Goal: Task Accomplishment & Management: Manage account settings

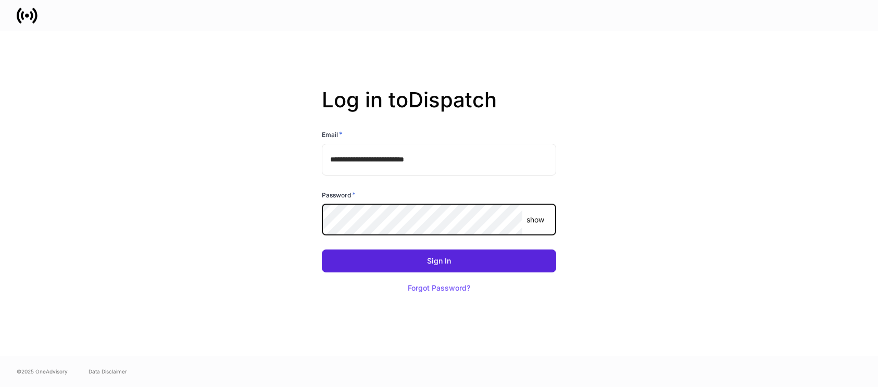
click at [0, 386] on com-1password-button at bounding box center [0, 387] width 0 height 0
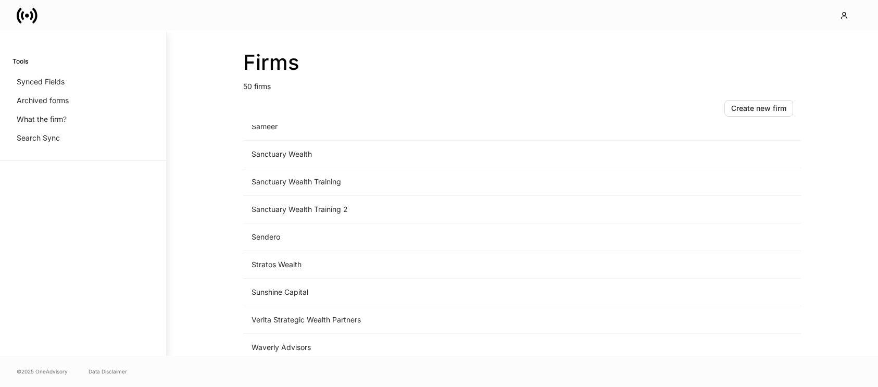
scroll to position [1144, 0]
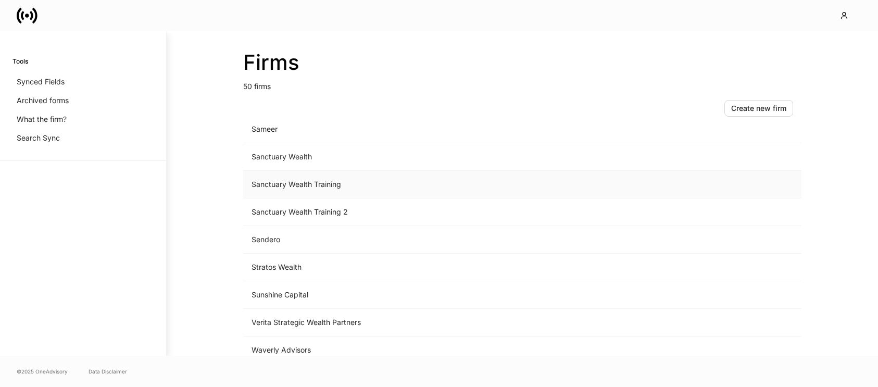
click at [383, 187] on td "Sanctuary Wealth Training" at bounding box center [435, 185] width 385 height 28
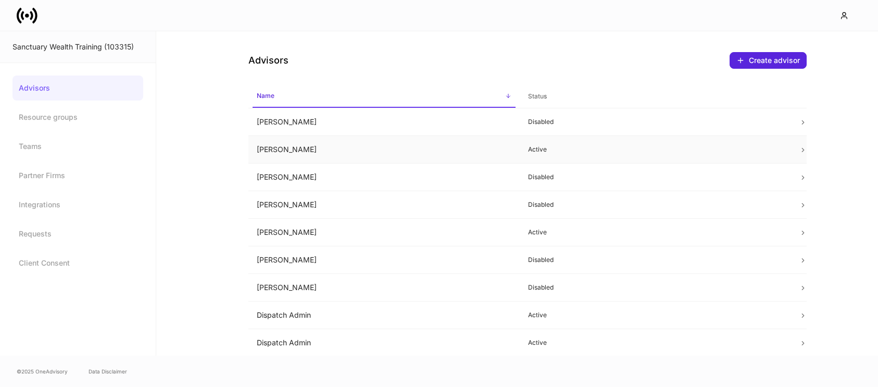
click at [525, 145] on td "Active" at bounding box center [654, 150] width 271 height 28
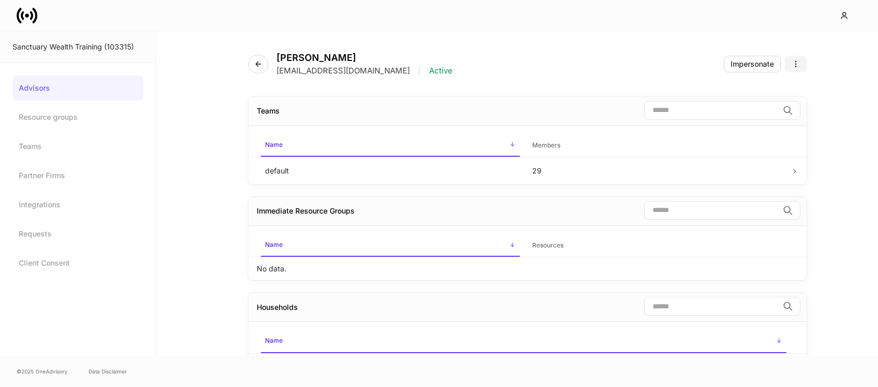
click at [799, 63] on button "button" at bounding box center [795, 64] width 22 height 17
click at [761, 105] on p "Disable advisor account" at bounding box center [756, 105] width 82 height 10
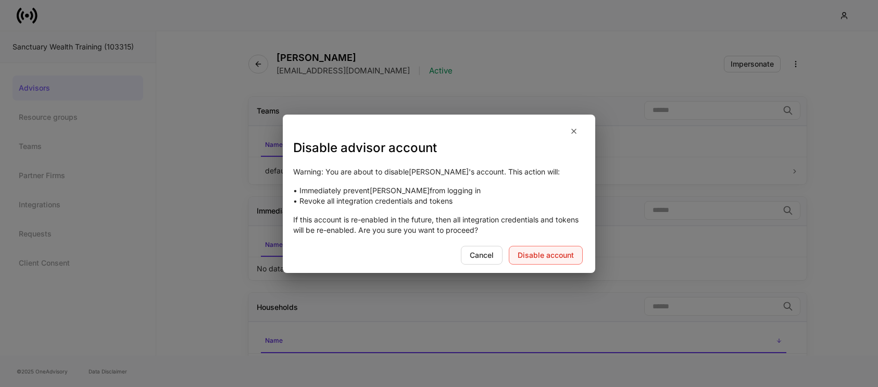
click at [555, 253] on div "Disable account" at bounding box center [545, 254] width 56 height 7
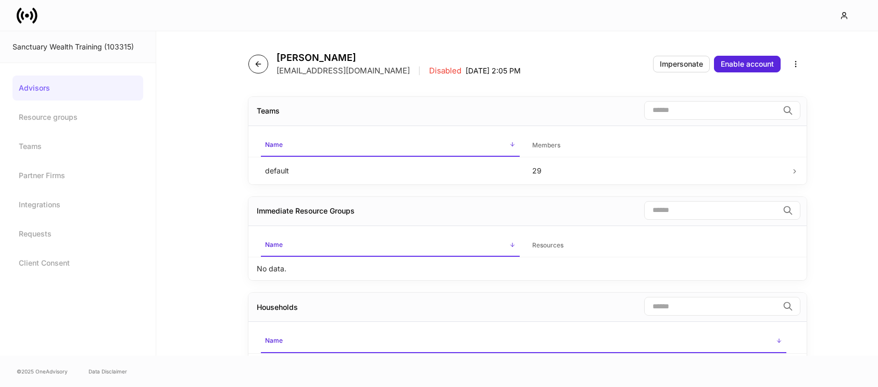
click at [257, 65] on icon "button" at bounding box center [258, 64] width 8 height 8
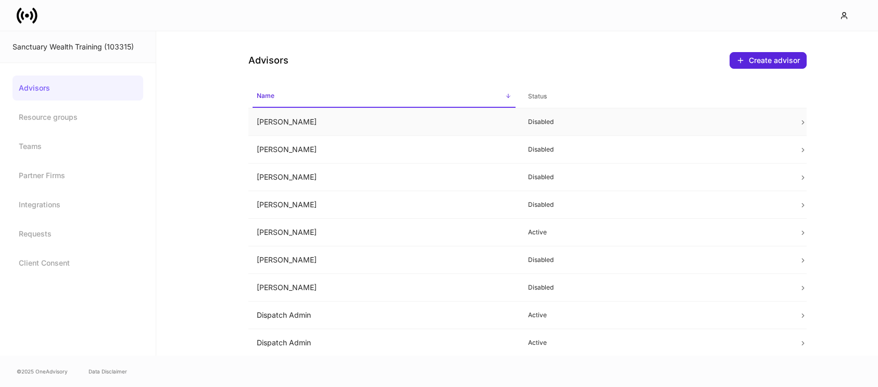
click at [794, 116] on td at bounding box center [798, 122] width 16 height 28
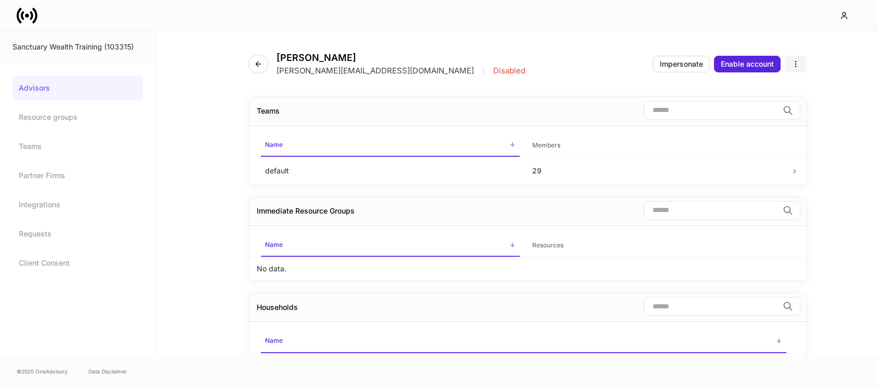
click at [796, 65] on icon "button" at bounding box center [795, 64] width 8 height 8
click at [533, 79] on div at bounding box center [439, 193] width 878 height 387
click at [260, 61] on icon "button" at bounding box center [258, 64] width 8 height 8
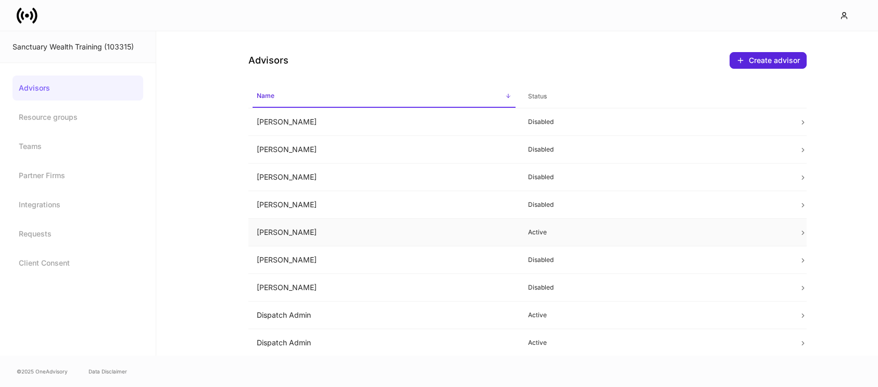
click at [595, 238] on td "Active" at bounding box center [654, 233] width 271 height 28
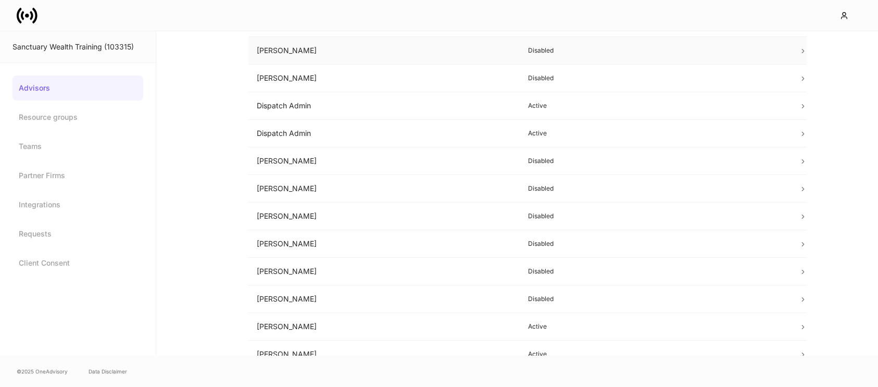
scroll to position [187, 0]
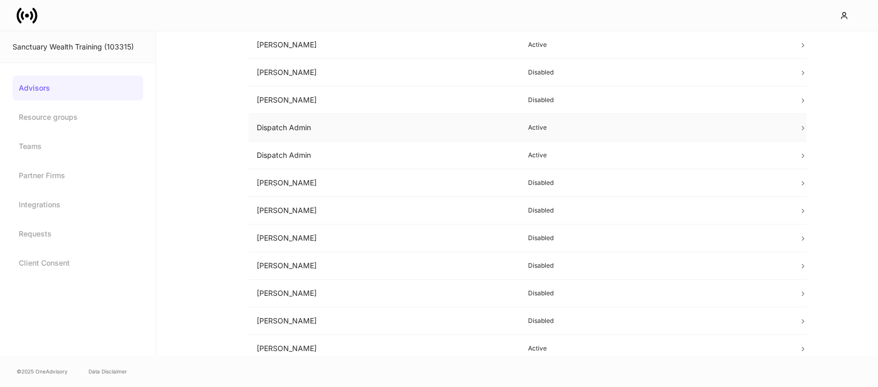
click at [518, 126] on td "Dispatch Admin" at bounding box center [383, 128] width 271 height 28
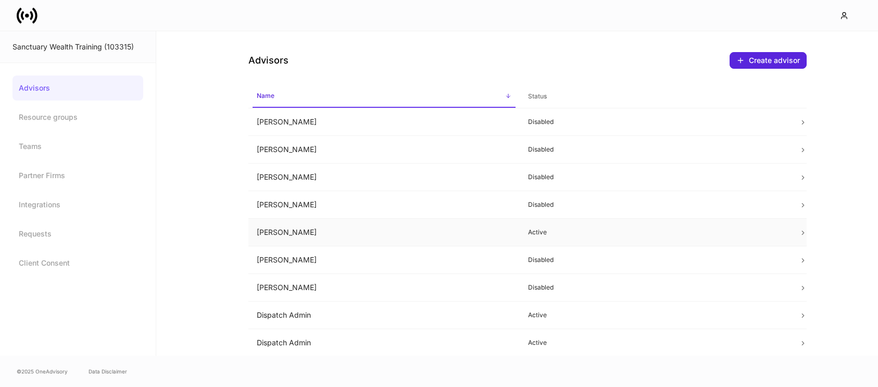
scroll to position [187, 0]
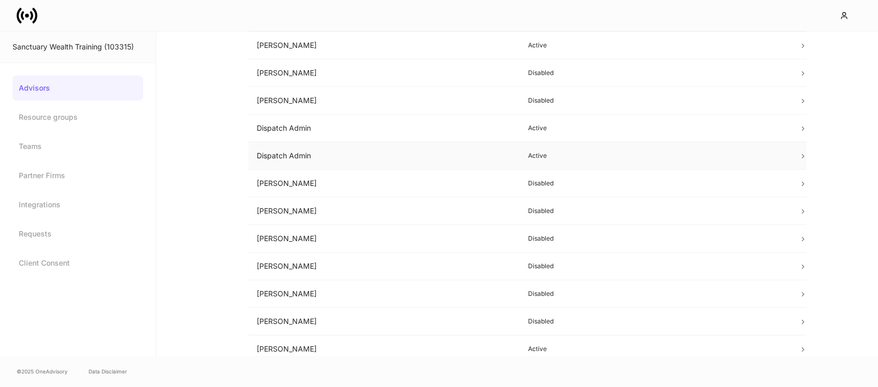
click at [387, 158] on td "Dispatch Admin" at bounding box center [383, 156] width 271 height 28
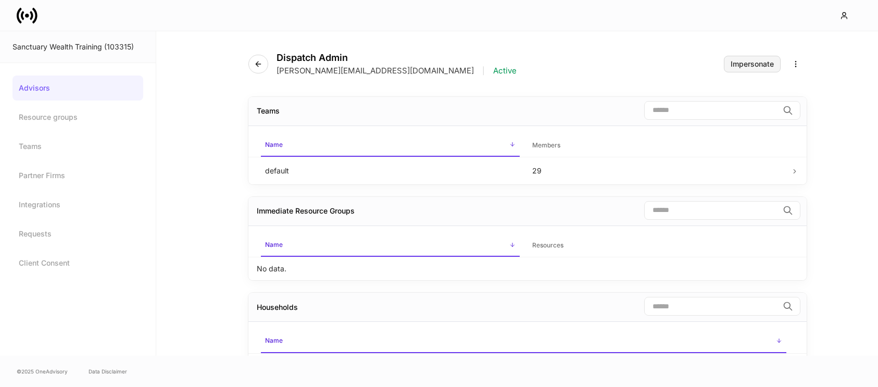
click at [761, 61] on div "Impersonate" at bounding box center [751, 63] width 43 height 7
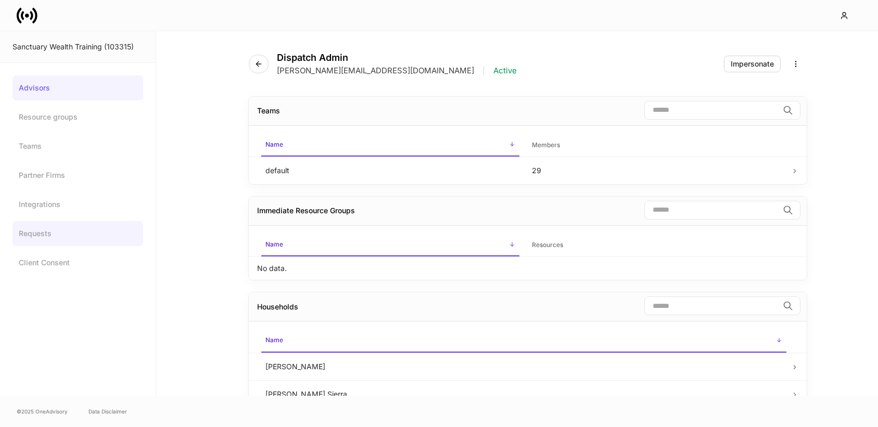
click at [45, 231] on link "Requests" at bounding box center [77, 233] width 131 height 25
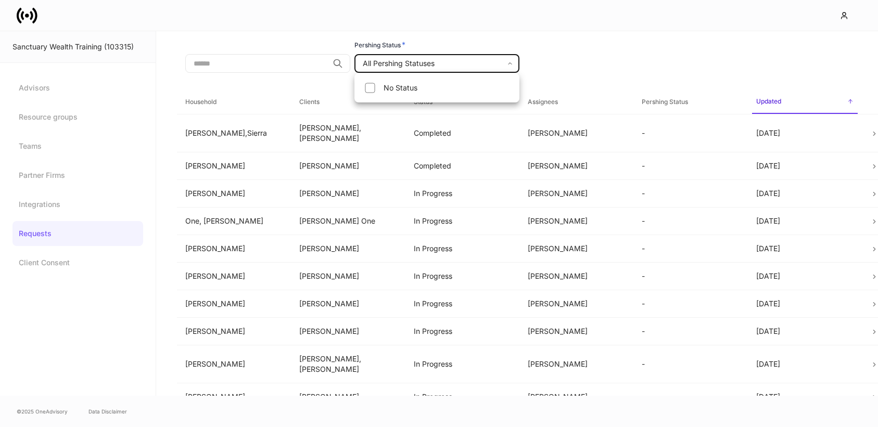
click at [465, 70] on body "Sanctuary Wealth Training (103315) Advisors Resource groups Teams Partner Firms…" at bounding box center [439, 213] width 878 height 427
click at [556, 255] on div at bounding box center [439, 213] width 878 height 427
click at [557, 242] on td "[PERSON_NAME]" at bounding box center [576, 249] width 114 height 28
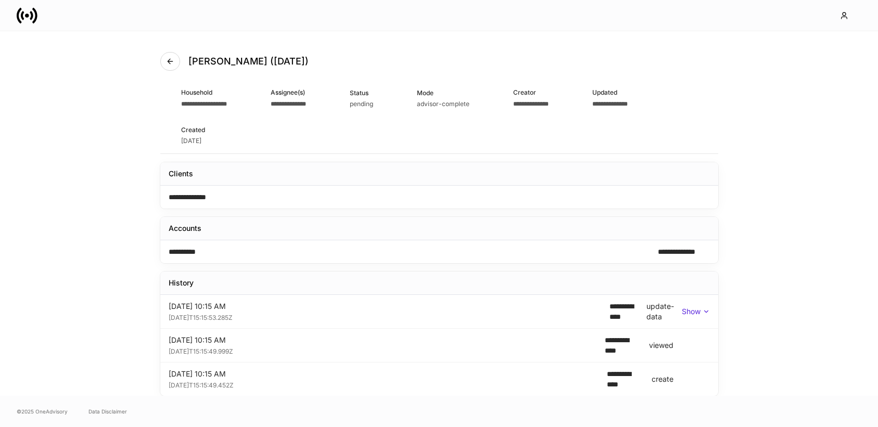
click at [704, 311] on icon at bounding box center [706, 312] width 4 height 2
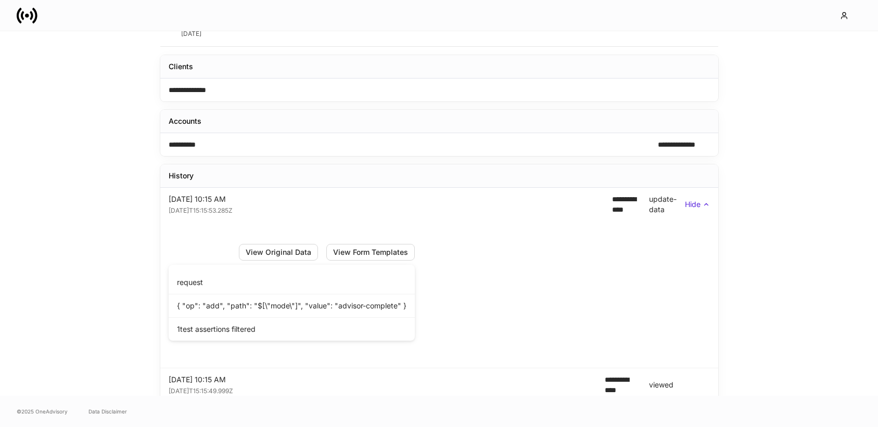
scroll to position [146, 0]
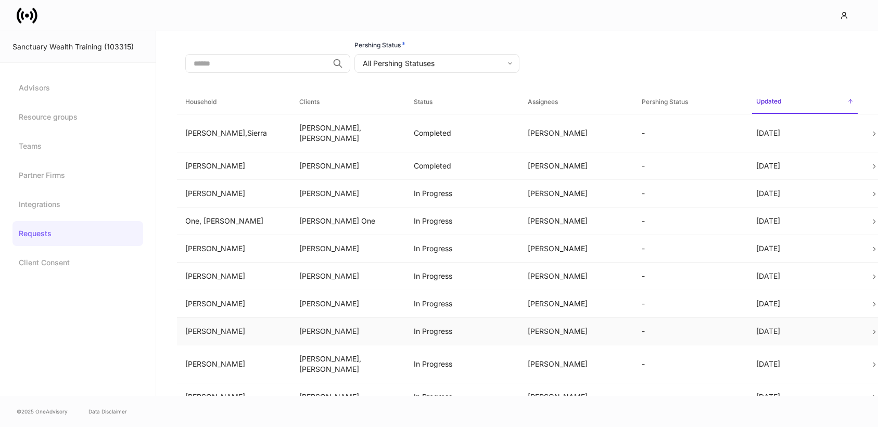
click at [550, 317] on td "[PERSON_NAME]" at bounding box center [576, 331] width 114 height 28
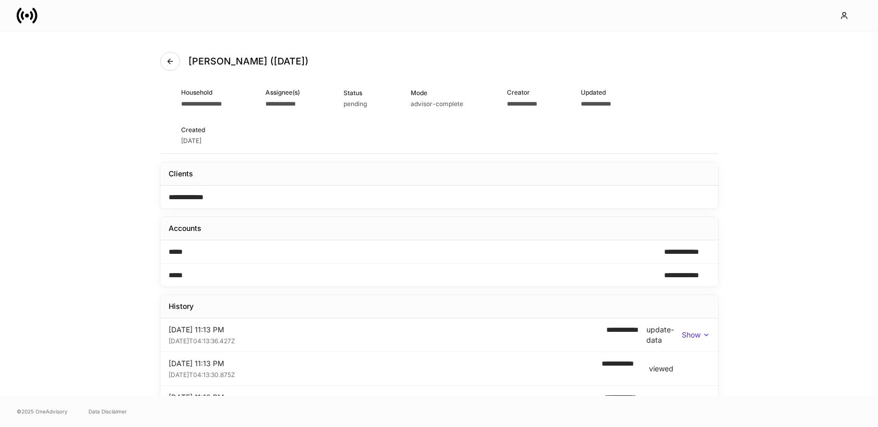
scroll to position [23, 0]
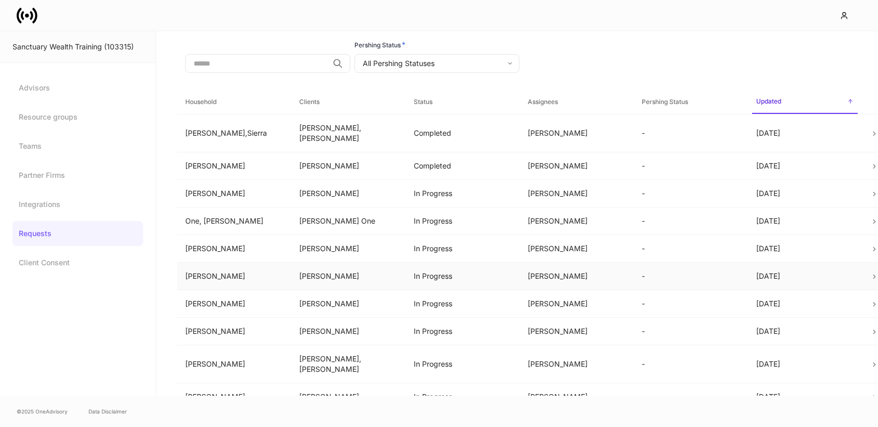
scroll to position [118, 0]
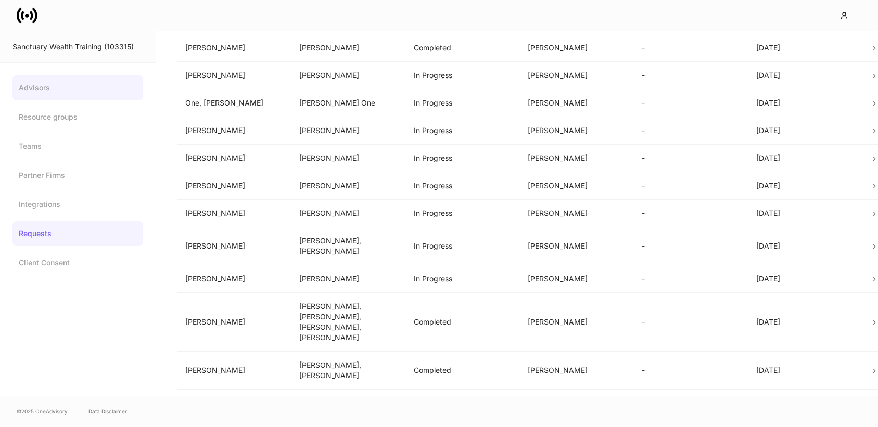
click at [67, 91] on link "Advisors" at bounding box center [77, 87] width 131 height 25
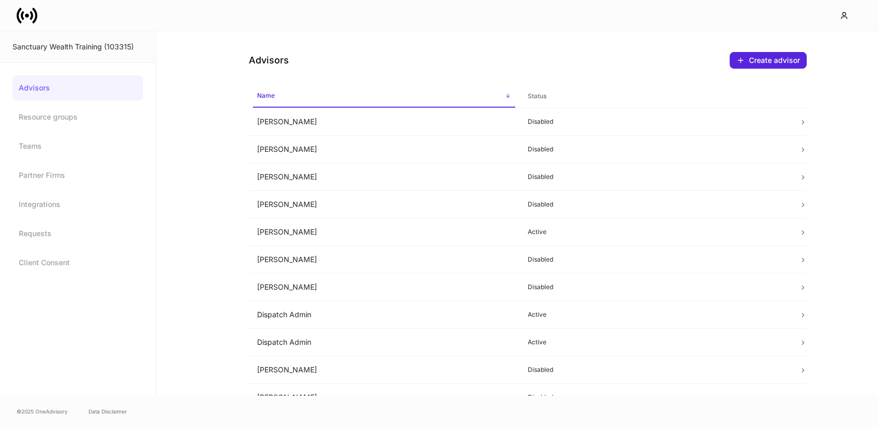
click at [77, 48] on div "Sanctuary Wealth Training (103315)" at bounding box center [77, 47] width 131 height 10
click at [52, 98] on link "Advisors" at bounding box center [77, 87] width 131 height 25
click at [77, 124] on link "Resource groups" at bounding box center [77, 117] width 131 height 25
